Goal: Ask a question

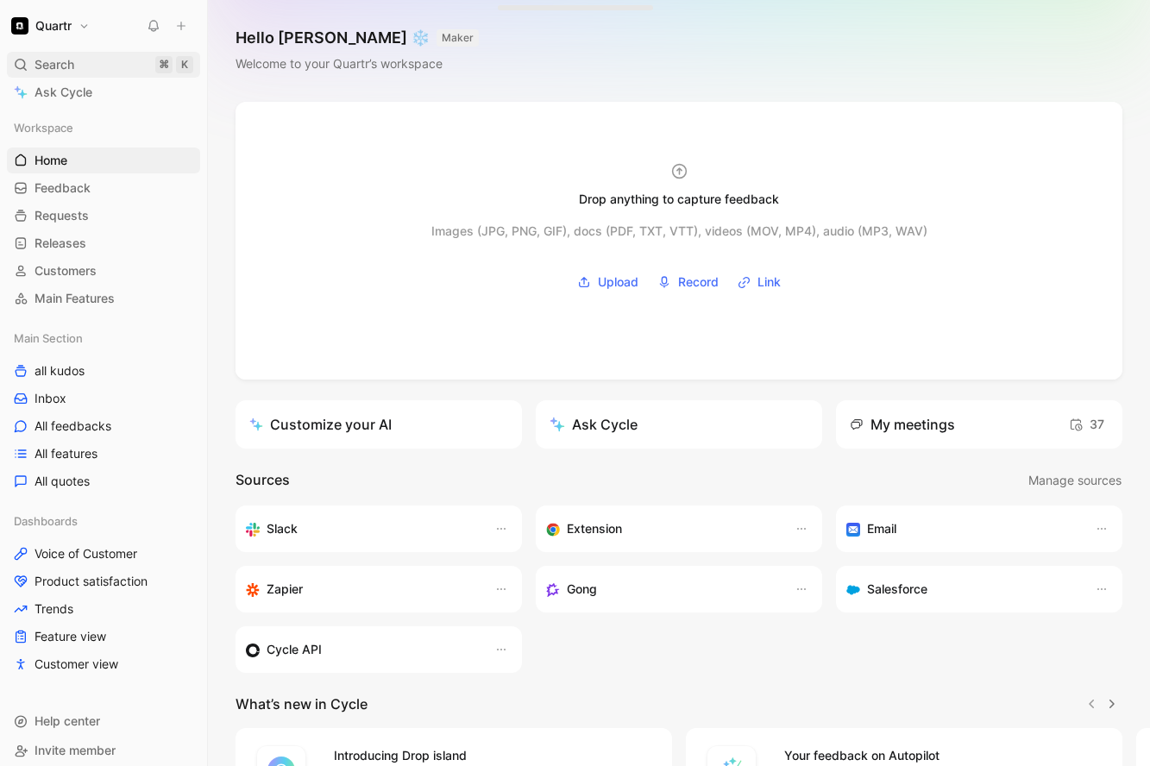
click at [58, 64] on span "Search" at bounding box center [55, 64] width 40 height 21
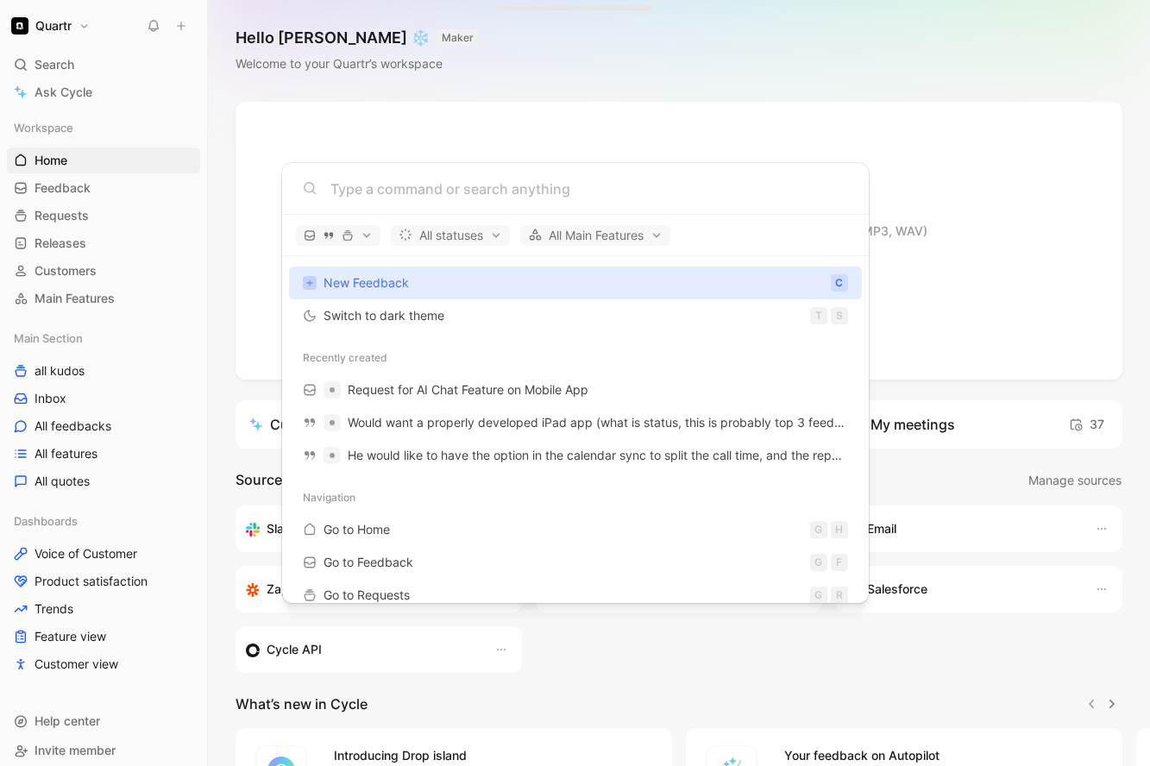
click at [53, 72] on body "Quartr Search ⌘ K Ask Cycle Workspace Home G then H Feedback G then F Requests …" at bounding box center [575, 383] width 1150 height 766
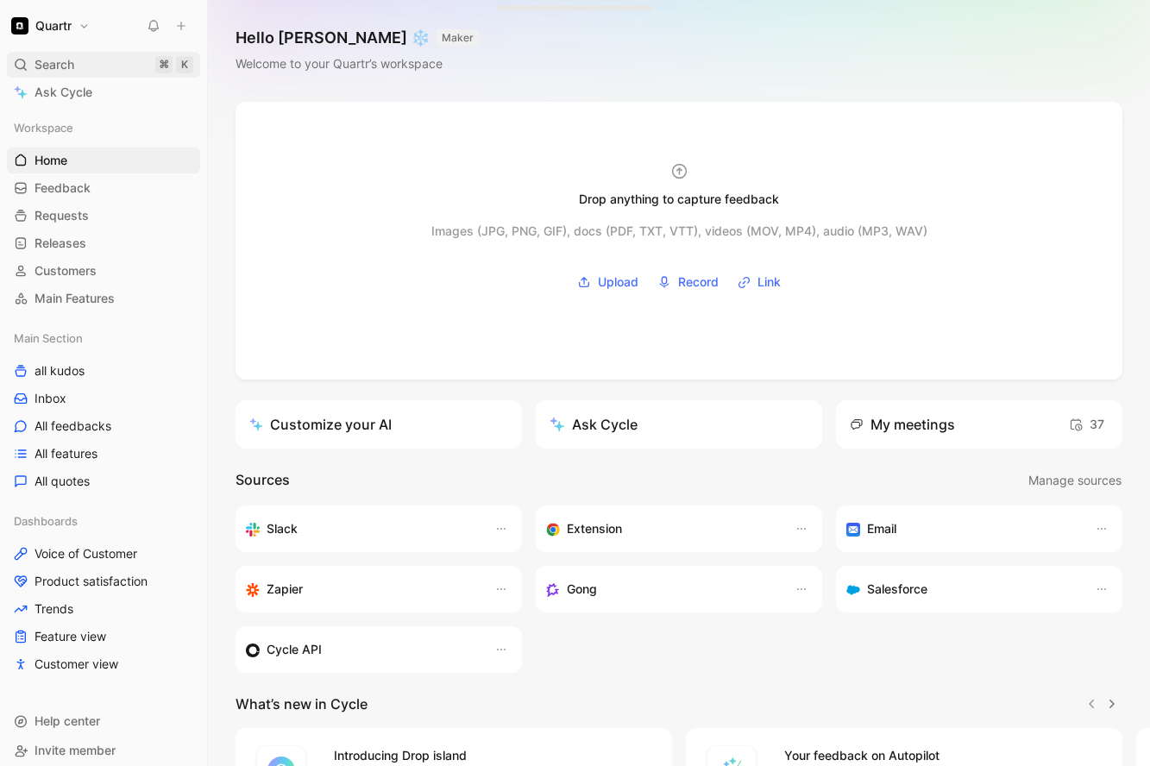
click at [60, 69] on span "Search" at bounding box center [55, 64] width 40 height 21
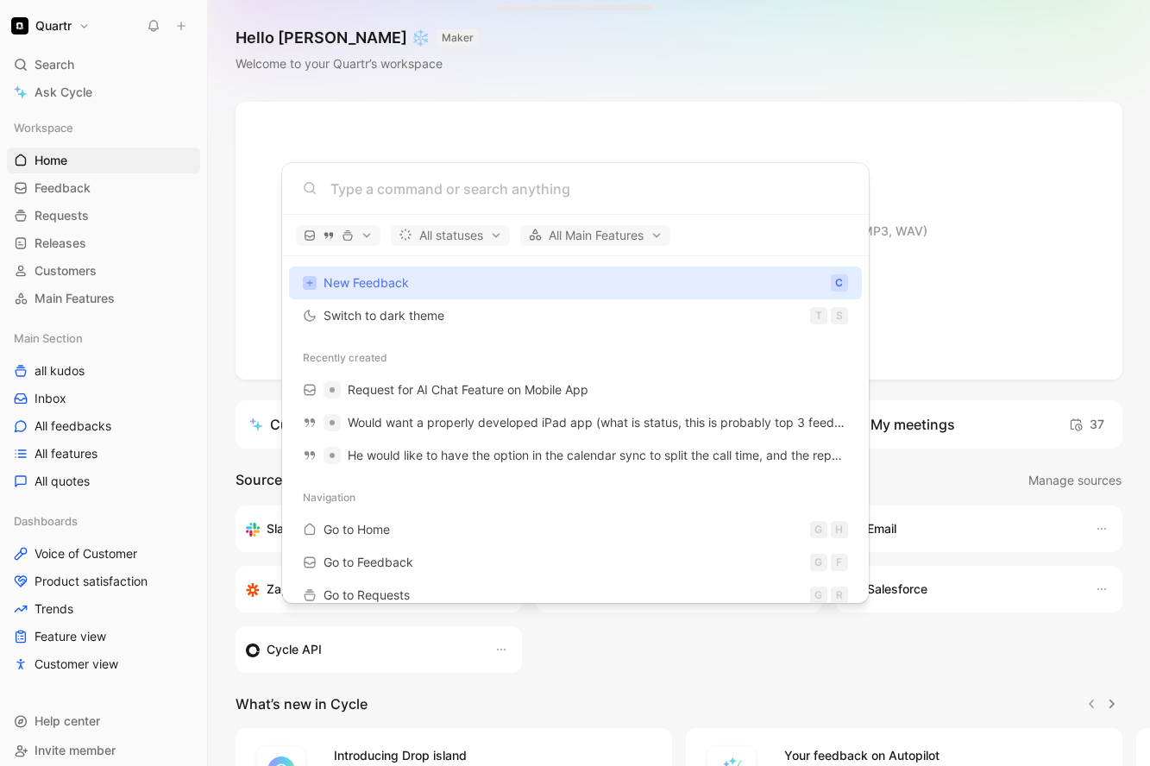
click at [59, 61] on body "Quartr Search ⌘ K Ask Cycle Workspace Home G then H Feedback G then F Requests …" at bounding box center [575, 383] width 1150 height 766
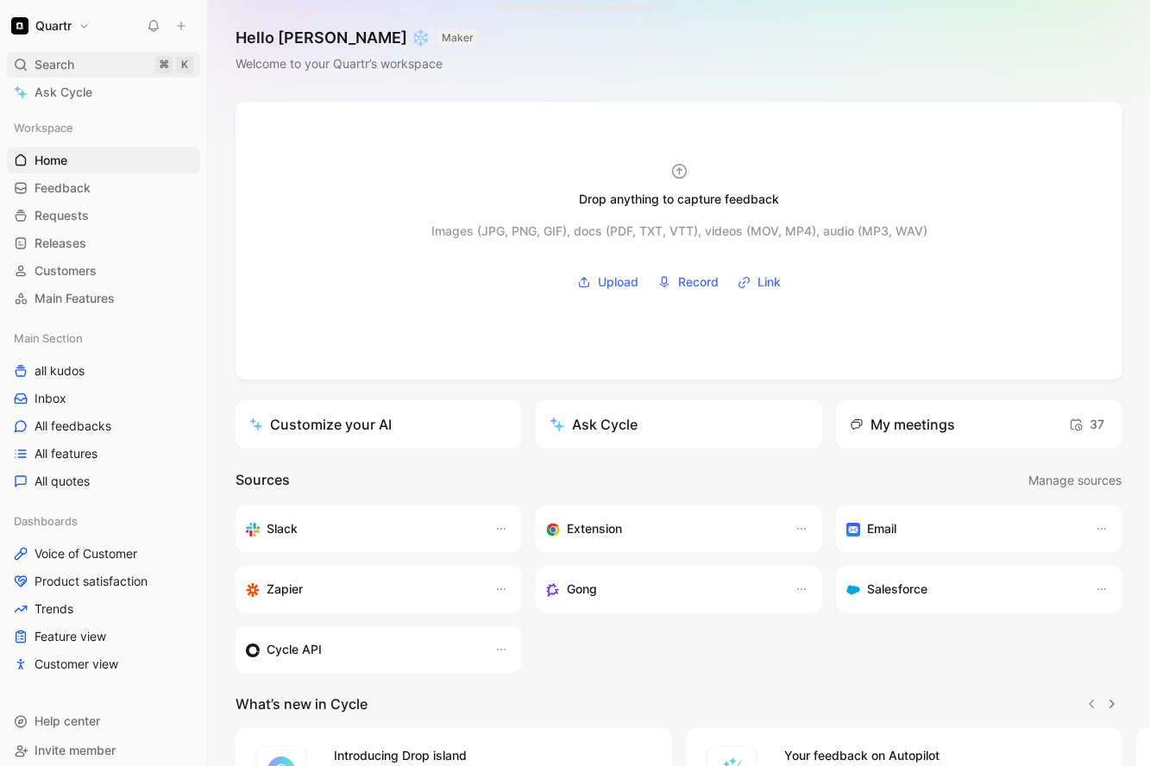
click at [54, 63] on span "Search" at bounding box center [55, 64] width 40 height 21
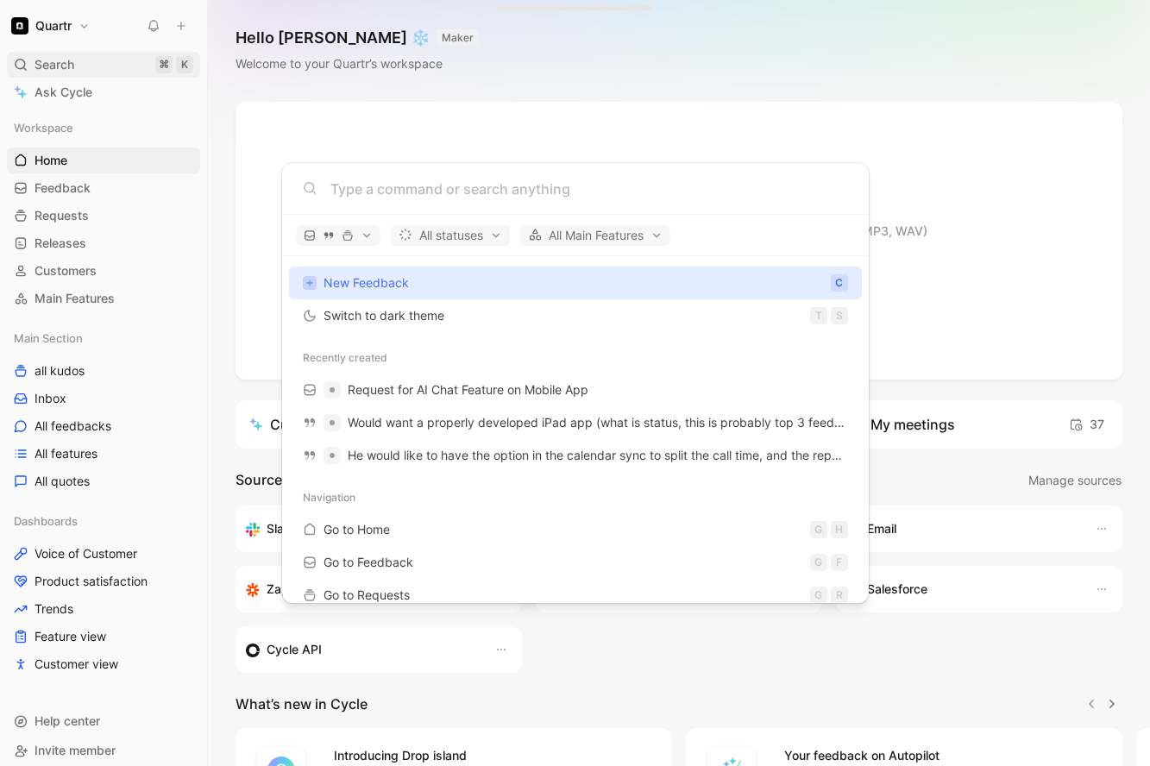
click at [54, 63] on body "Quartr Search ⌘ K Ask Cycle Workspace Home G then H Feedback G then F Requests …" at bounding box center [575, 383] width 1150 height 766
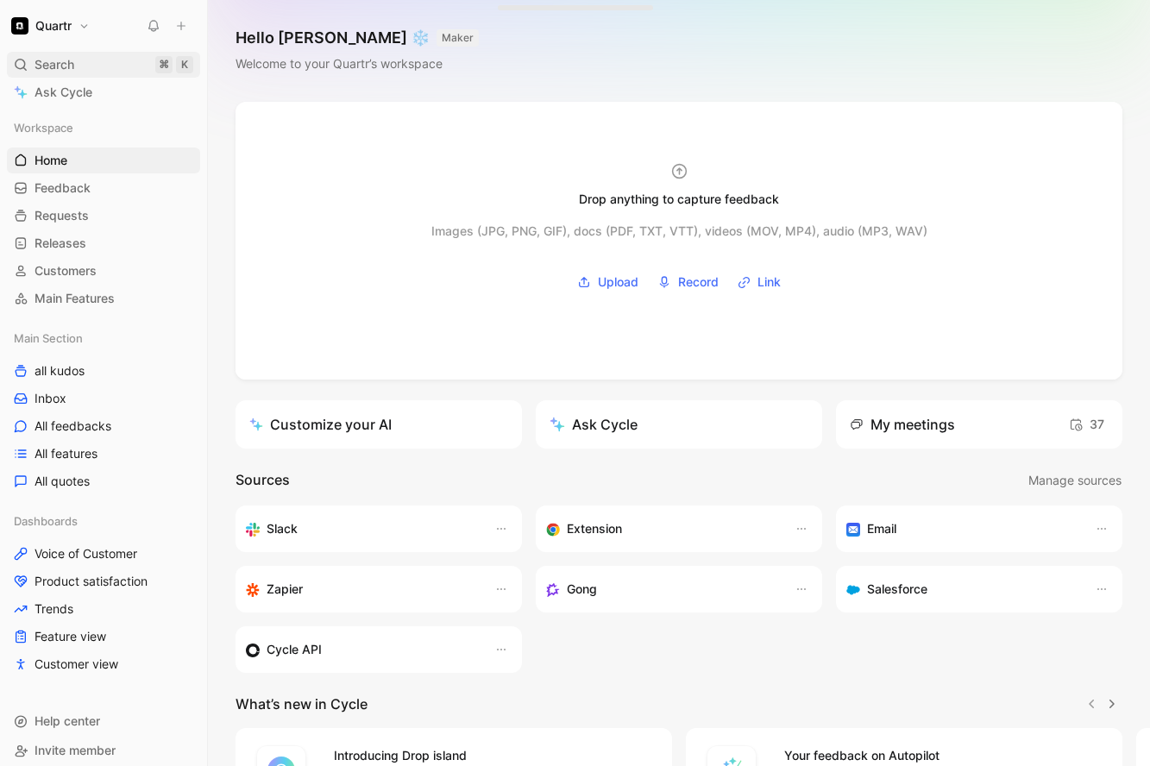
click at [59, 66] on span "Search" at bounding box center [55, 64] width 40 height 21
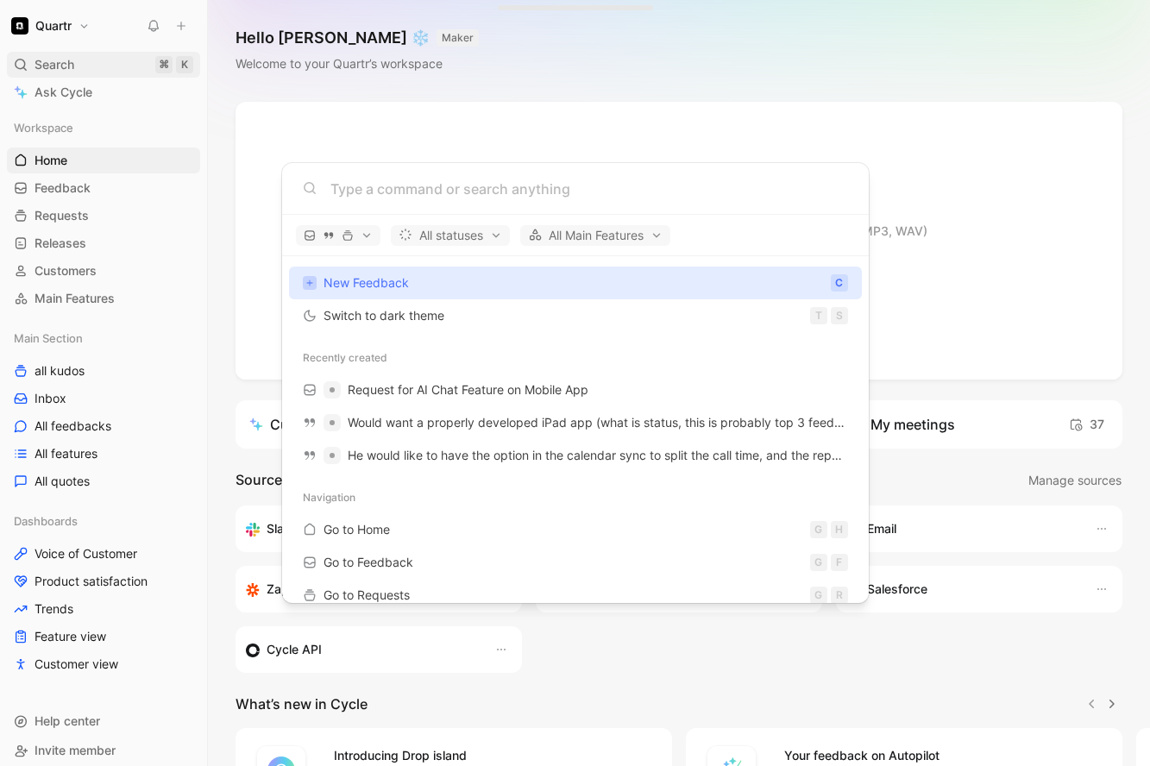
click at [59, 66] on body "Quartr Search ⌘ K Ask Cycle Workspace Home G then H Feedback G then F Requests …" at bounding box center [575, 383] width 1150 height 766
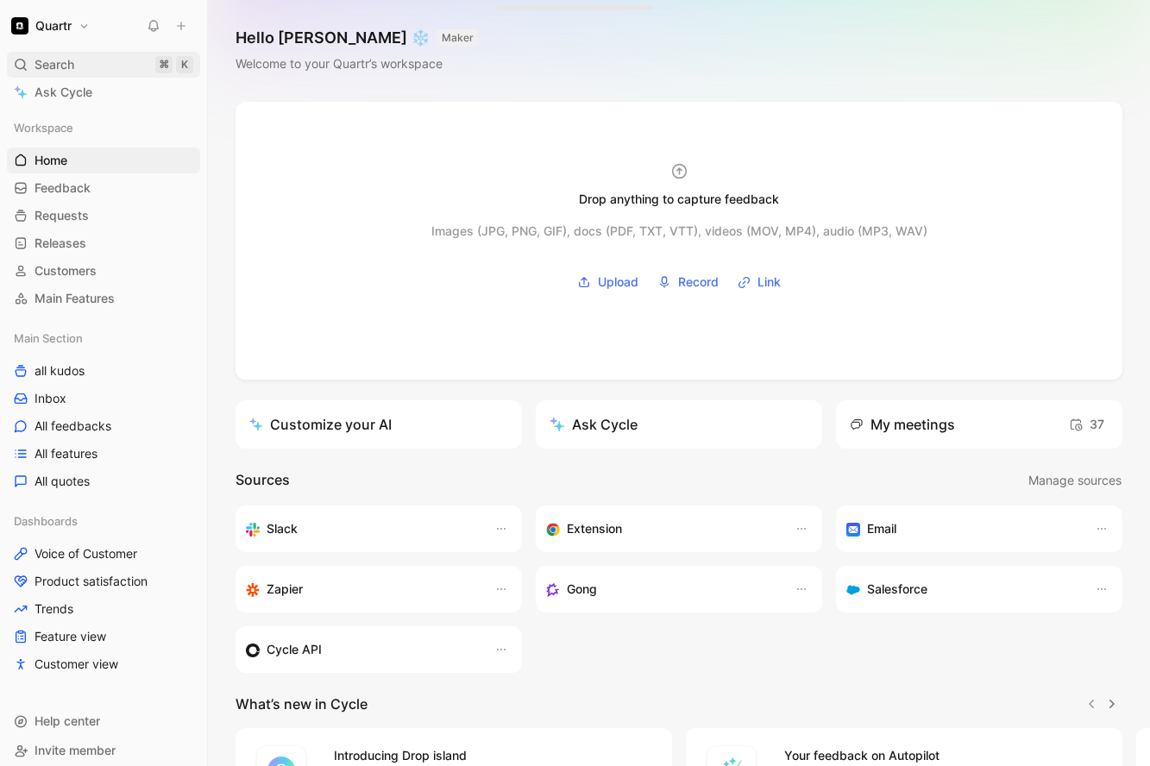
click at [59, 66] on span "Search" at bounding box center [55, 64] width 40 height 21
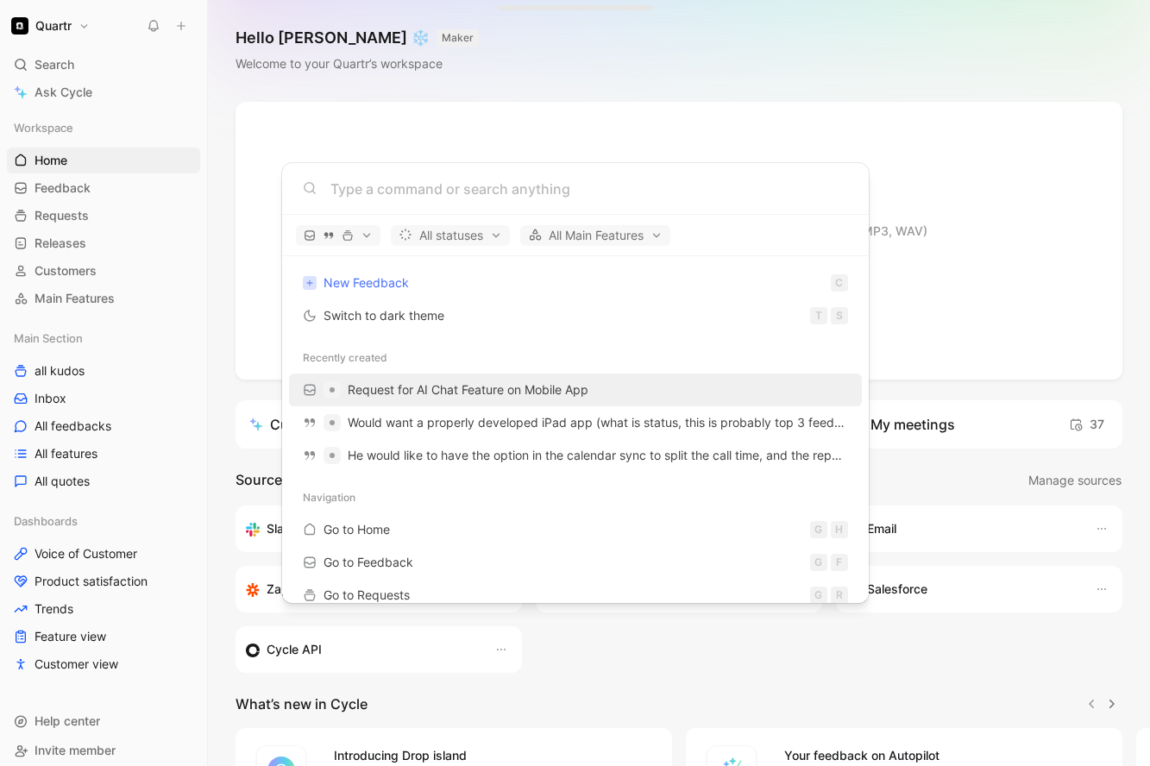
click at [423, 390] on span "Request for AI Chat Feature on Mobile App" at bounding box center [468, 389] width 241 height 15
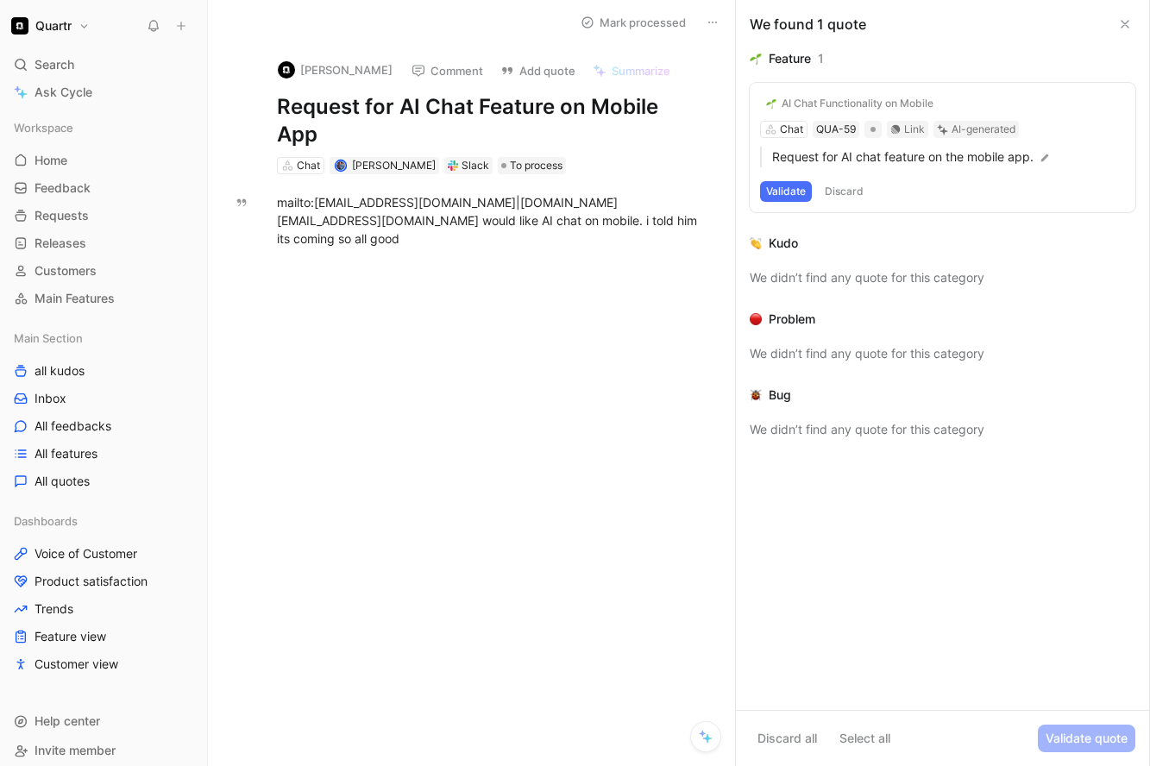
click at [1122, 26] on use at bounding box center [1125, 24] width 7 height 7
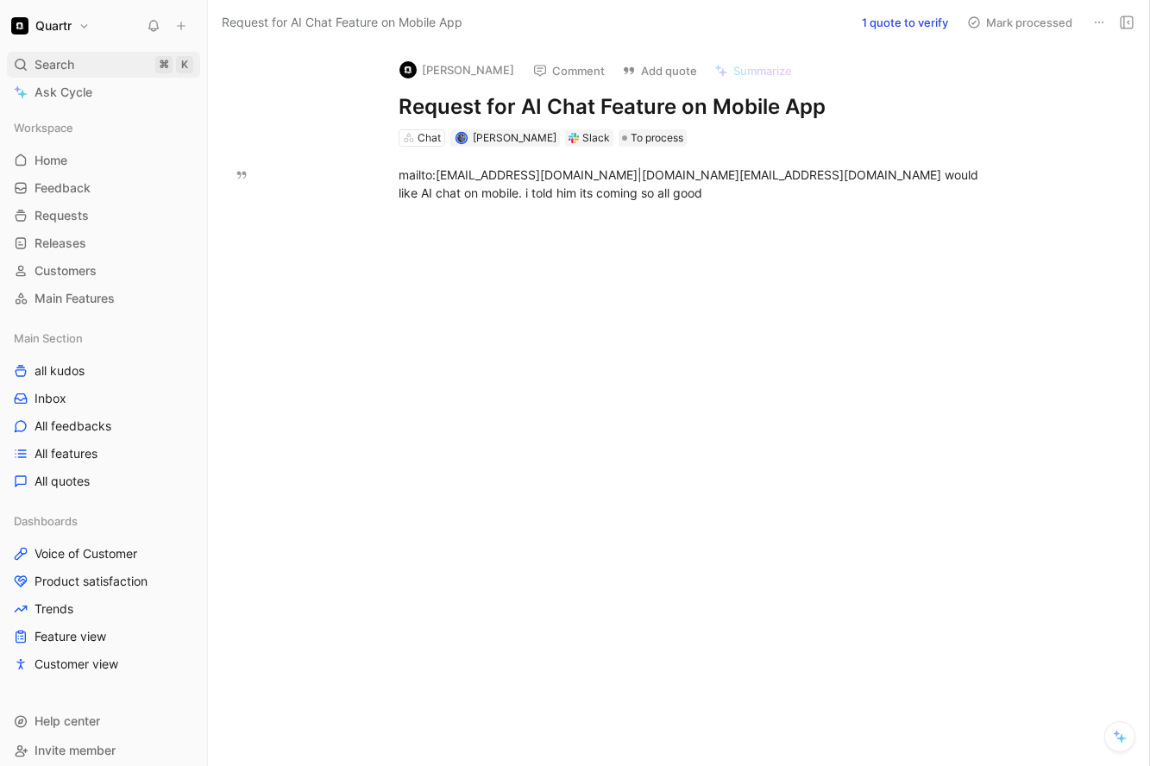
click at [65, 66] on span "Search" at bounding box center [55, 64] width 40 height 21
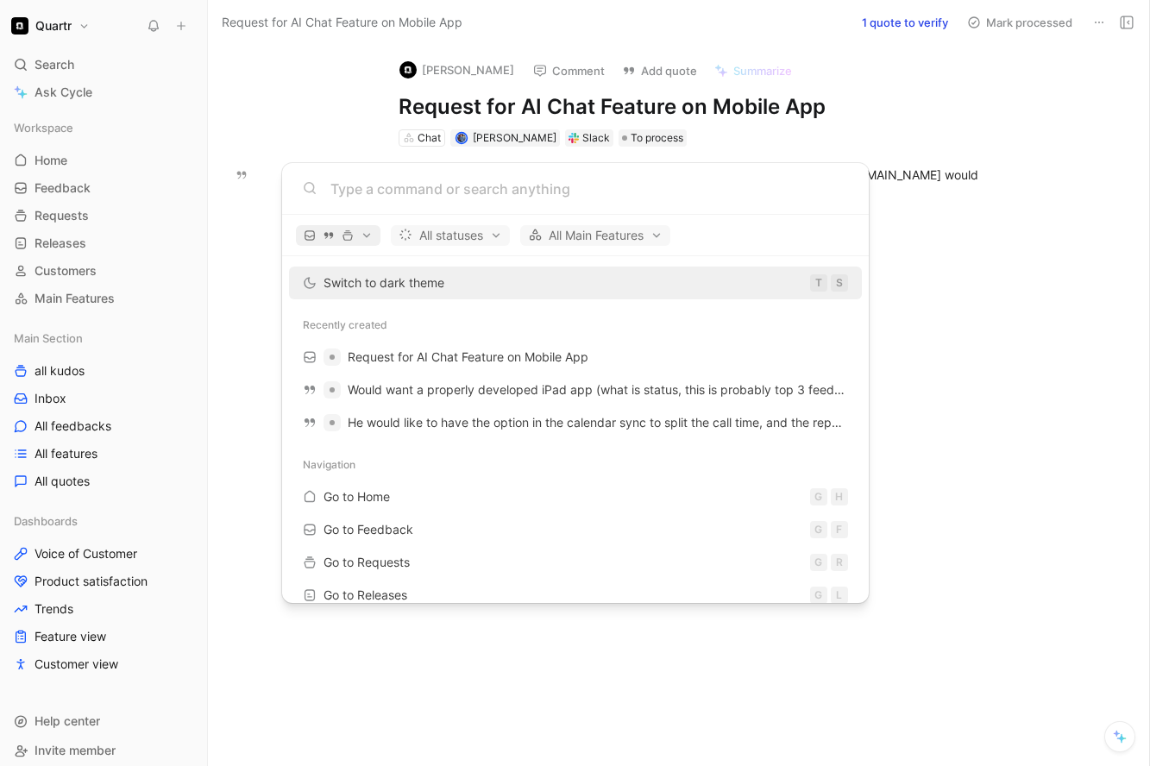
click at [364, 235] on span "button" at bounding box center [338, 235] width 69 height 12
